Goal: Find specific page/section: Find specific page/section

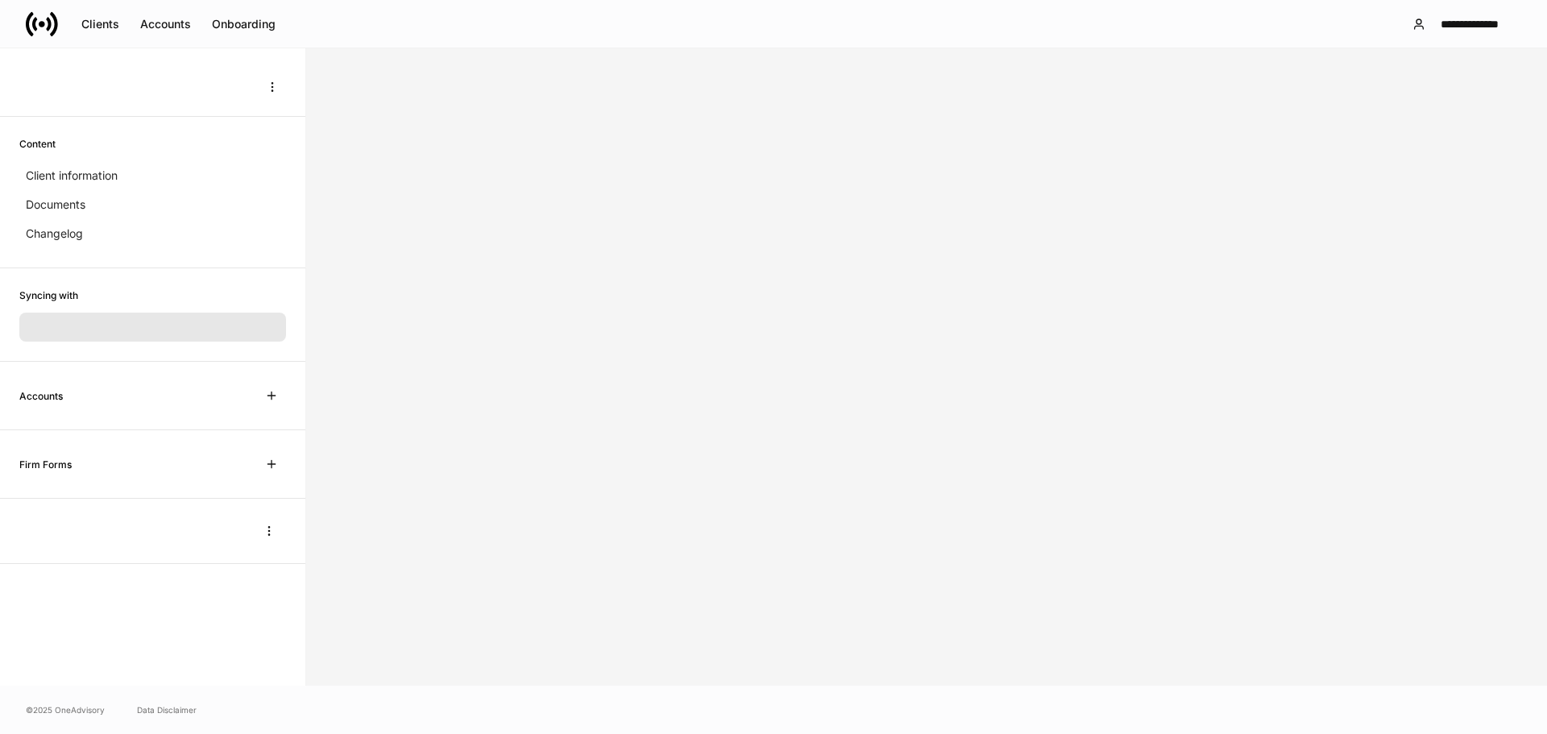
click at [51, 27] on icon at bounding box center [48, 24] width 5 height 14
